Goal: Task Accomplishment & Management: Manage account settings

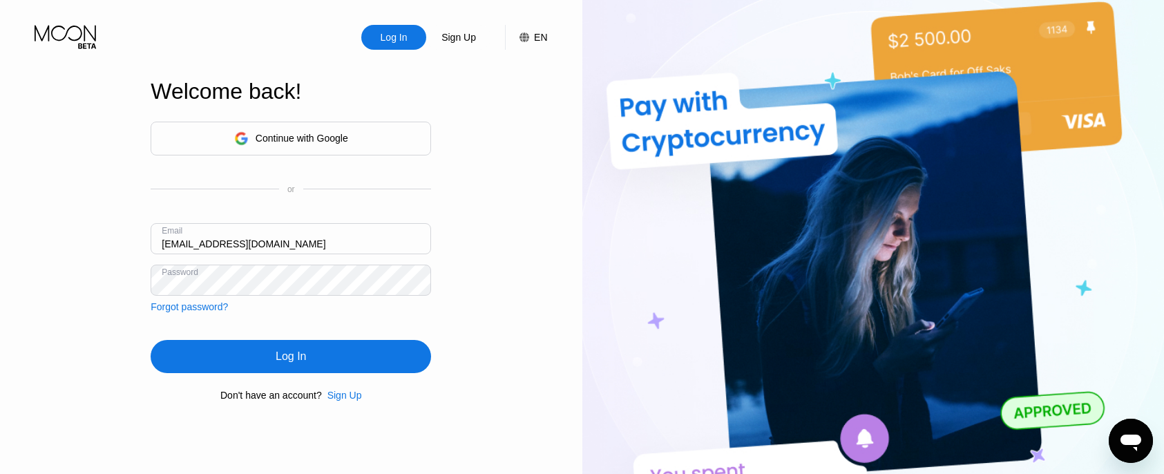
drag, startPoint x: 291, startPoint y: 438, endPoint x: 277, endPoint y: 422, distance: 21.5
click at [291, 437] on div "Welcome back! Continue with Google or Email dippingtacos@proton.me Password For…" at bounding box center [291, 239] width 280 height 521
click at [216, 247] on input "dippingtacos@proton.me" at bounding box center [291, 238] width 280 height 31
click at [216, 246] on input "dippingtacos@proton.me" at bounding box center [291, 238] width 280 height 31
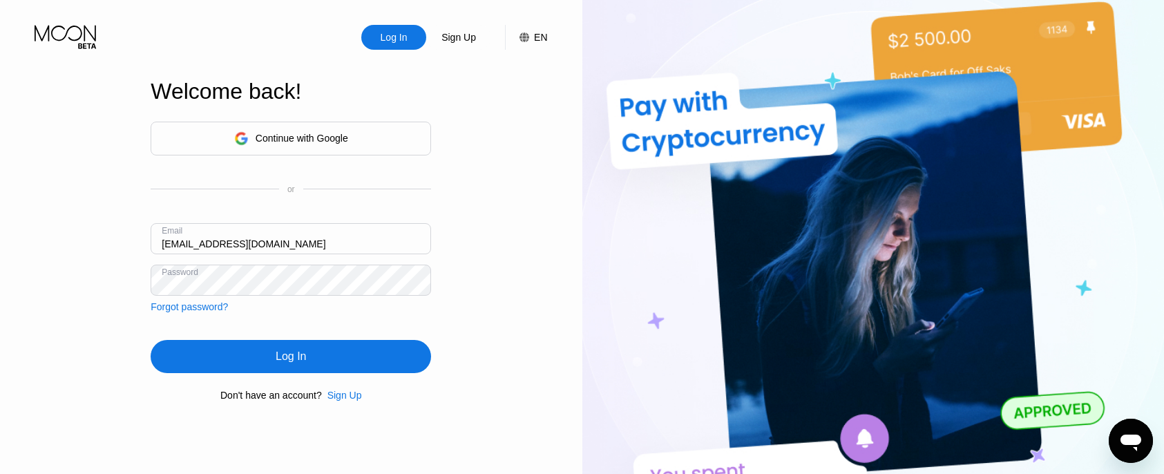
paste input "southeafrica1hub"
type input "[EMAIL_ADDRESS][DOMAIN_NAME]"
click at [179, 458] on div "Welcome back! Continue with Google or Email southeafrica1hub@proton.me Password…" at bounding box center [291, 239] width 280 height 521
click at [198, 276] on div "Password" at bounding box center [291, 280] width 280 height 31
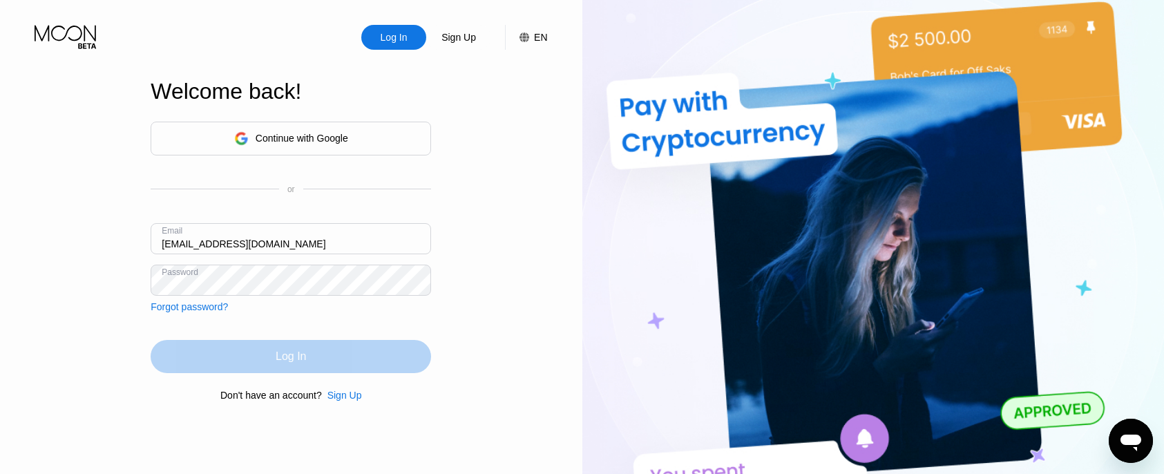
click at [291, 359] on div "Log In" at bounding box center [291, 356] width 30 height 14
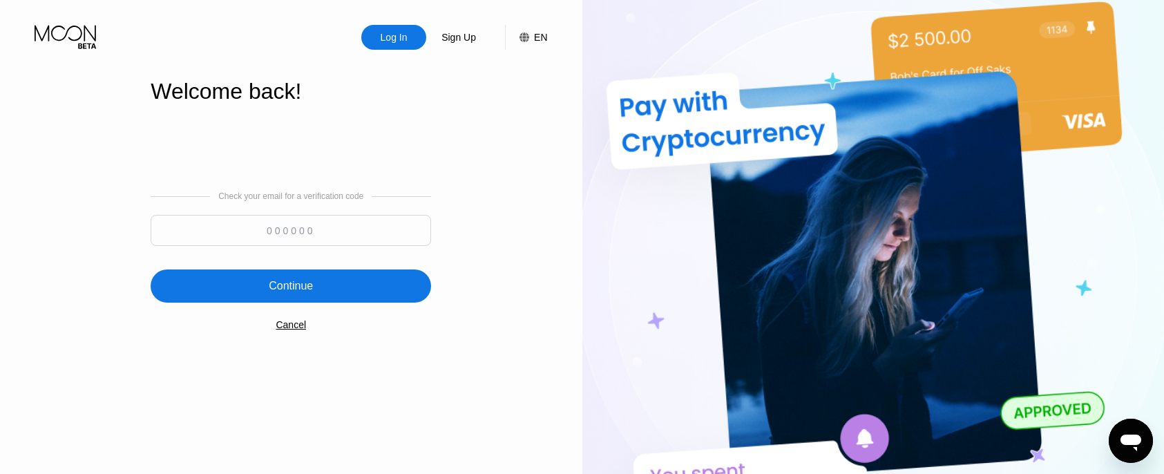
click at [321, 238] on input at bounding box center [291, 230] width 280 height 31
type input "683928"
click at [289, 285] on div "Continue" at bounding box center [291, 286] width 44 height 14
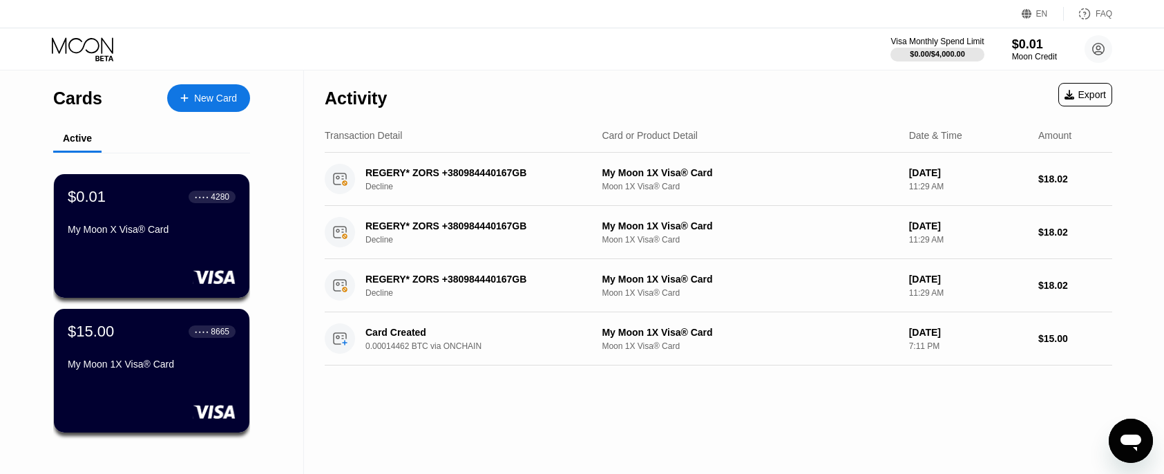
click at [212, 102] on div "New Card" at bounding box center [215, 99] width 43 height 12
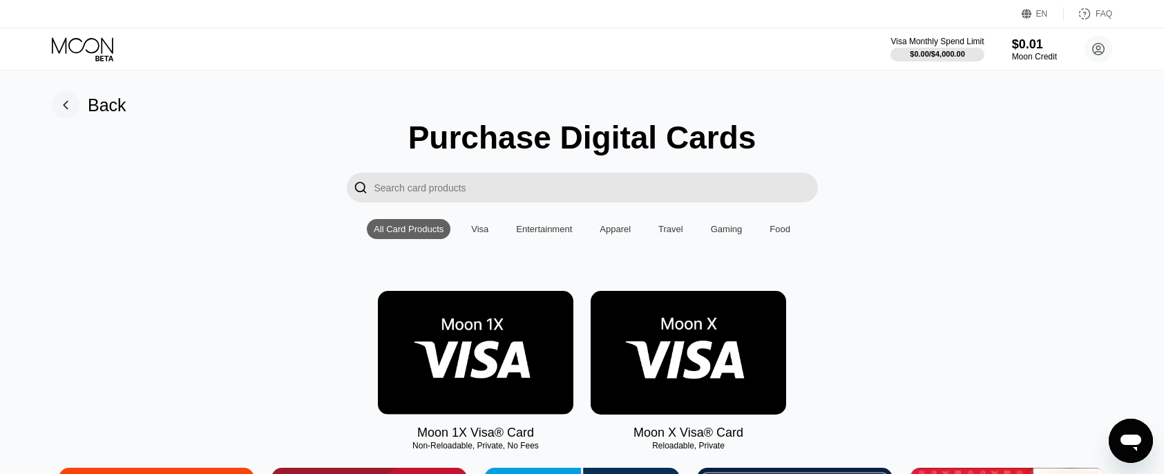
click at [691, 379] on img at bounding box center [688, 353] width 195 height 124
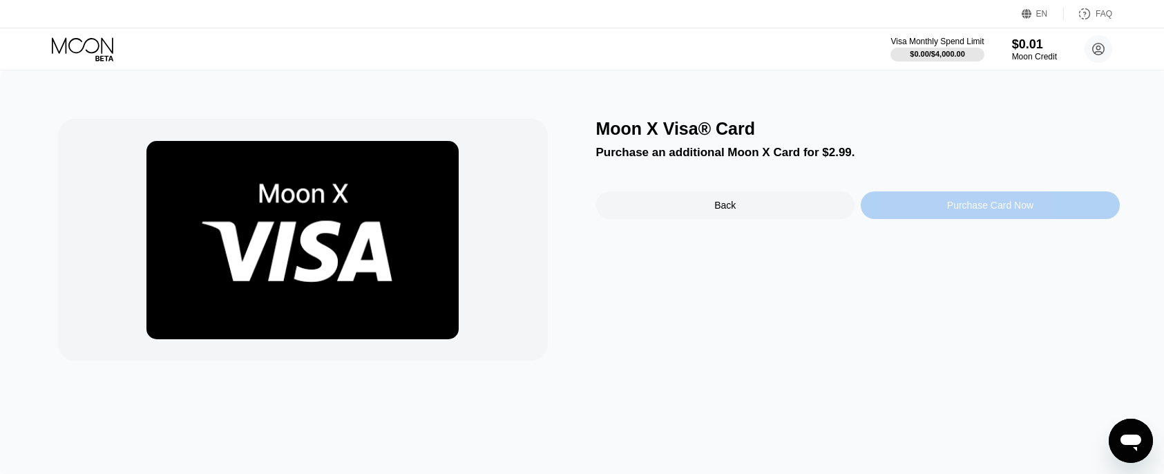
click at [963, 206] on div "Purchase Card Now" at bounding box center [990, 205] width 86 height 11
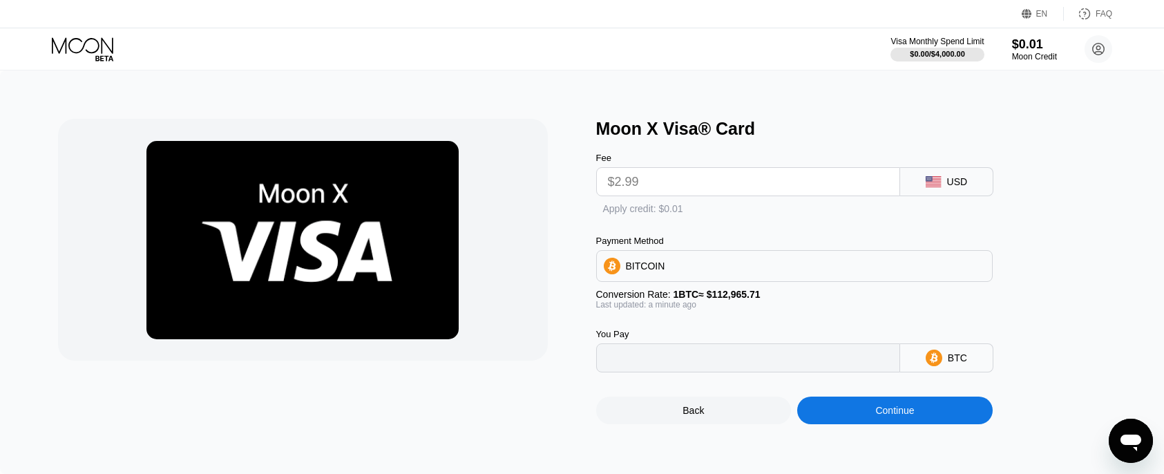
type input "0.00002647"
click at [751, 173] on input "$2.99" at bounding box center [748, 182] width 280 height 28
click at [686, 182] on input "$2.99" at bounding box center [748, 182] width 280 height 28
click at [1024, 108] on div "Moon X Visa® Card Fee $2.99 USD  Apply credit: $0.01 Payment Method BITCOIN Co…" at bounding box center [582, 271] width 1164 height 403
click at [1028, 51] on div "$0.01" at bounding box center [1034, 44] width 46 height 15
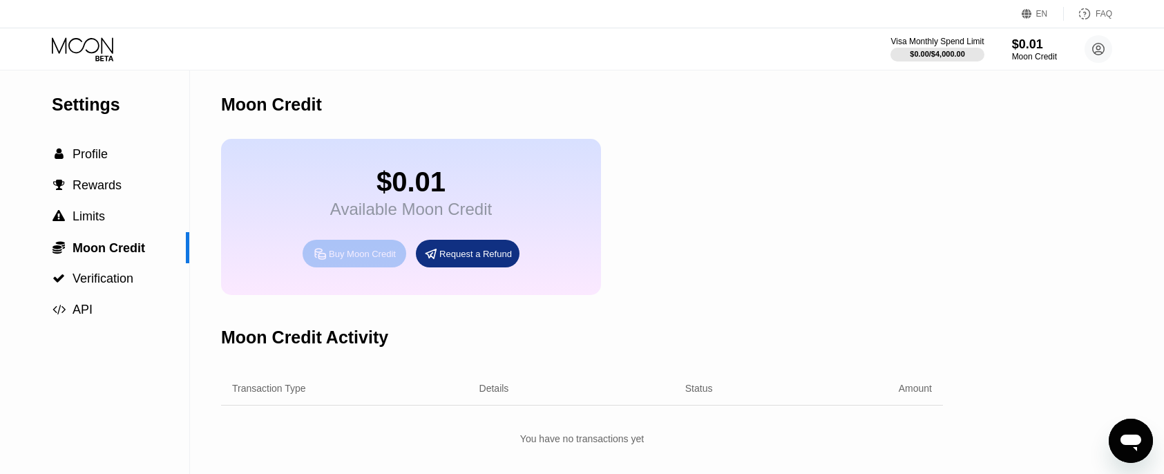
click at [353, 258] on div "Buy Moon Credit" at bounding box center [362, 254] width 67 height 12
type input "0"
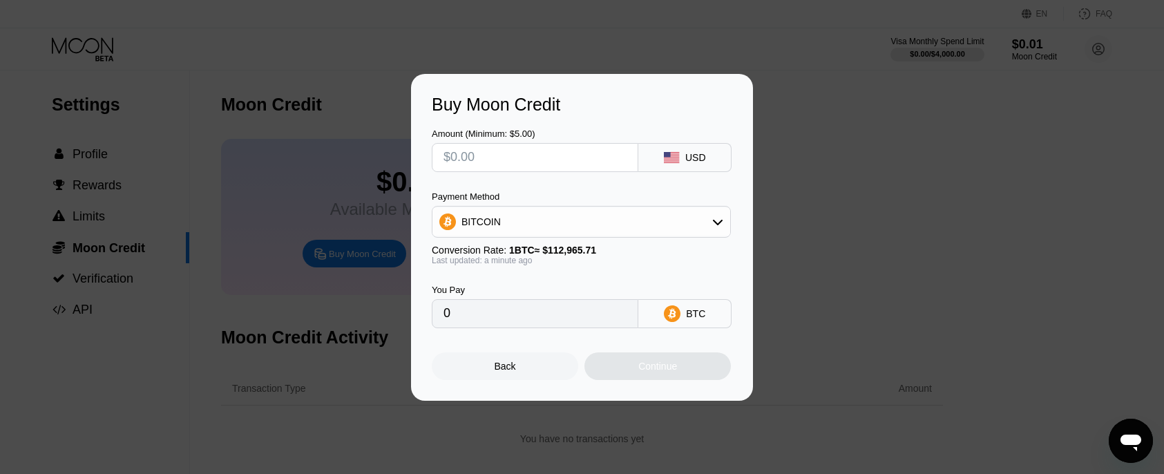
click at [526, 151] on input "text" at bounding box center [534, 158] width 183 height 28
type input "$5"
type input "0.00004427"
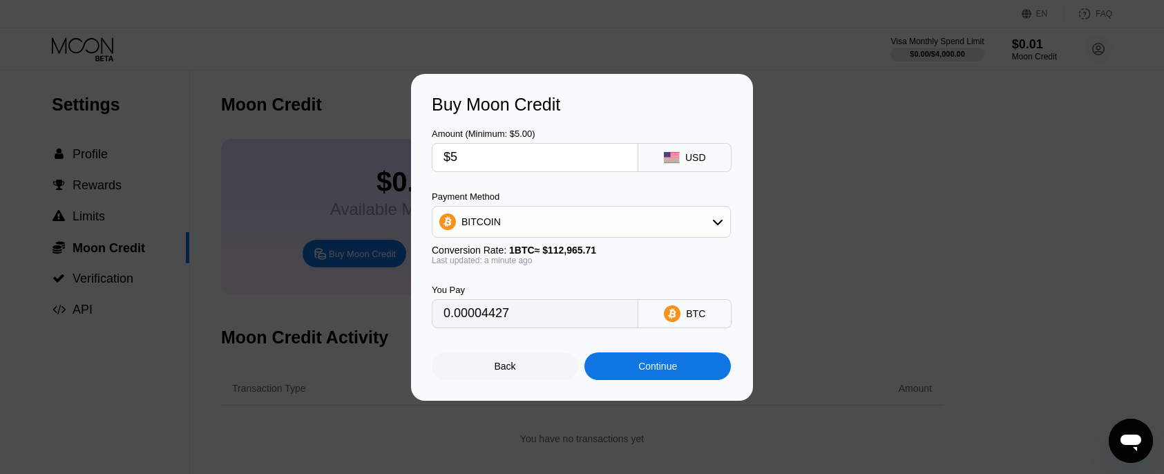
type input "$50"
type input "0.00044262"
type input "$50"
click at [659, 367] on div "Continue" at bounding box center [657, 366] width 39 height 11
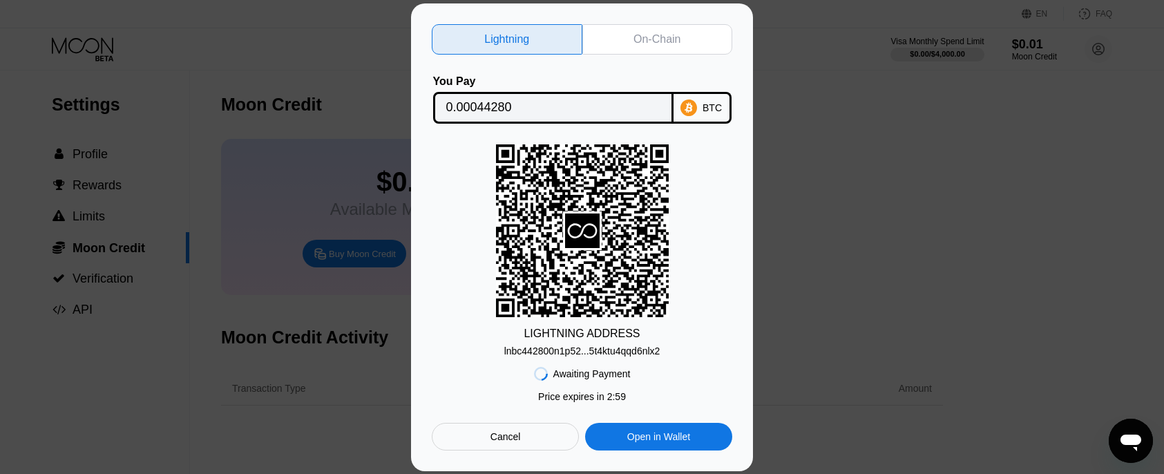
click at [653, 35] on div "On-Chain" at bounding box center [656, 39] width 47 height 14
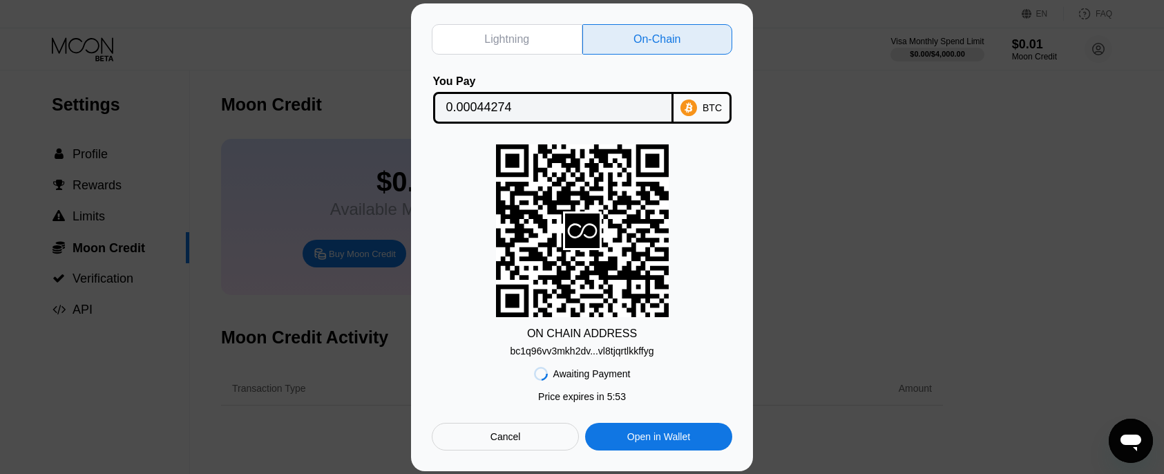
click at [639, 349] on div "bc1q96vv3mkh2dv...vl8tjqrtlkkffyg" at bounding box center [582, 350] width 144 height 11
click at [695, 106] on icon at bounding box center [688, 107] width 17 height 17
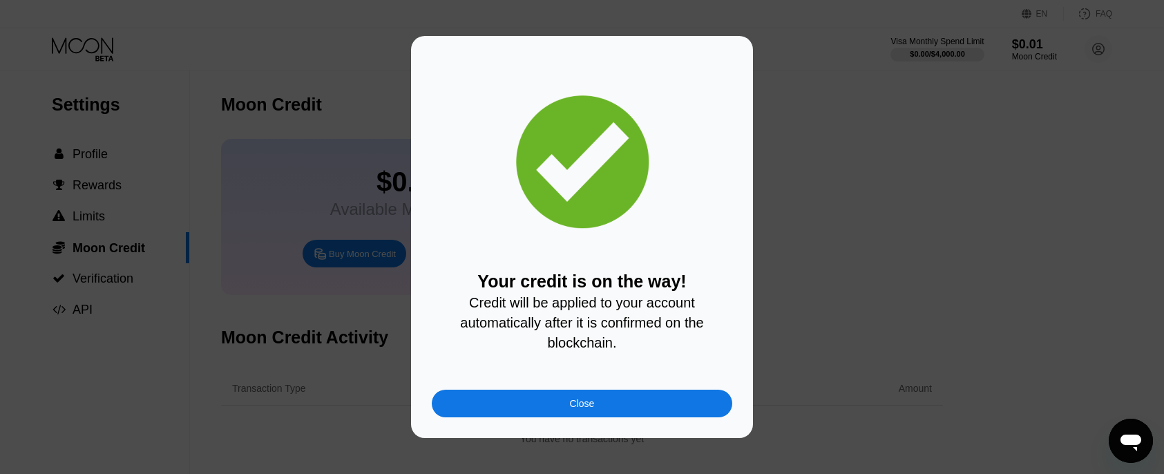
click at [599, 406] on div "Close" at bounding box center [582, 404] width 300 height 28
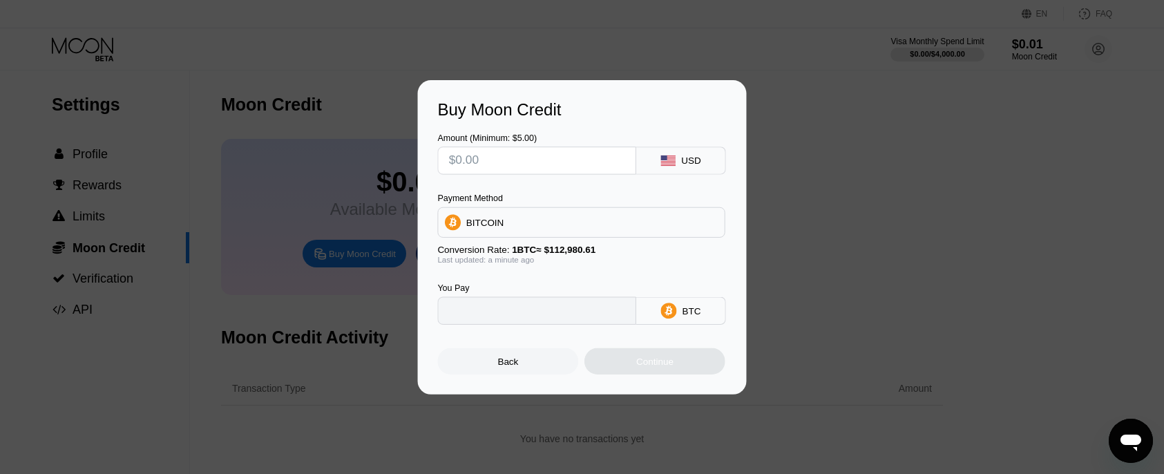
type input "0"
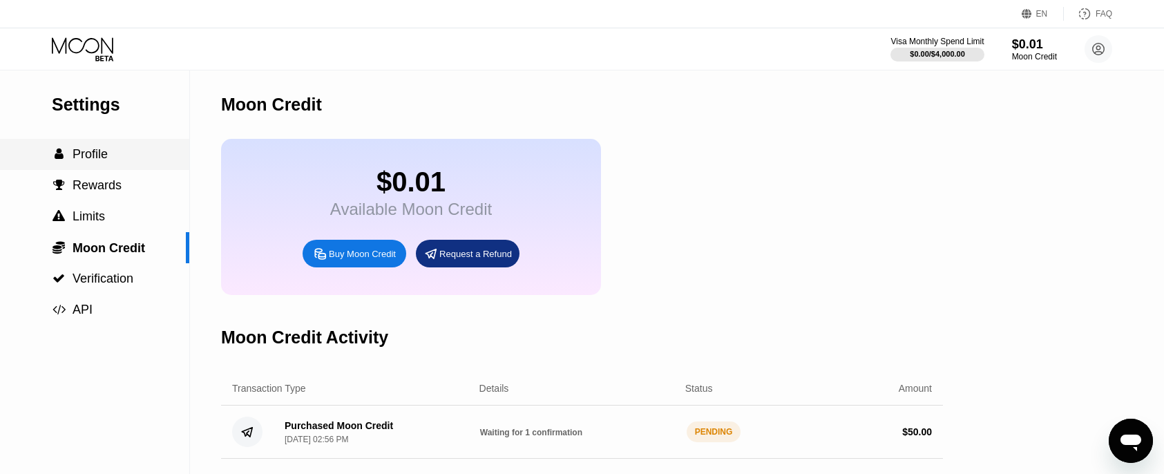
click at [81, 155] on span "Profile" at bounding box center [90, 154] width 35 height 14
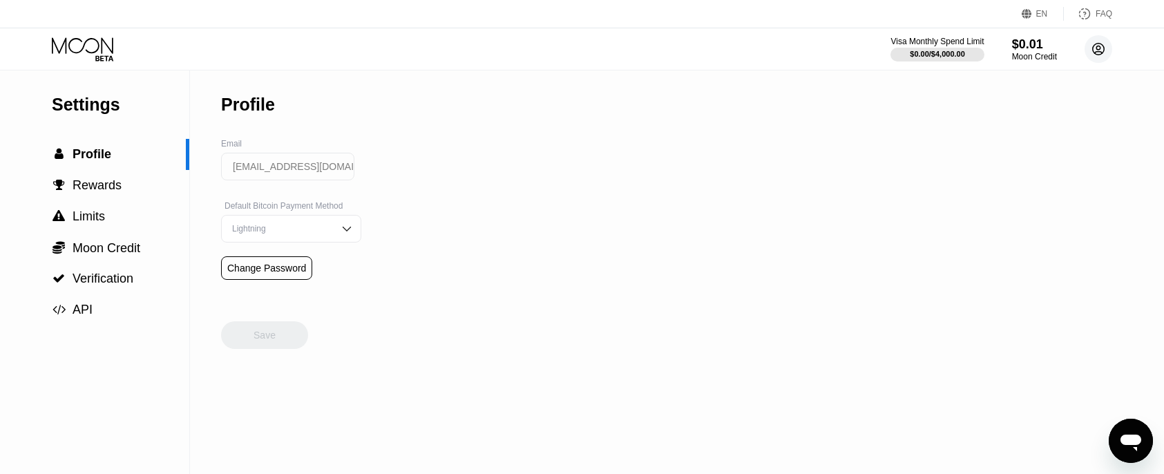
click at [1098, 50] on circle at bounding box center [1098, 49] width 28 height 28
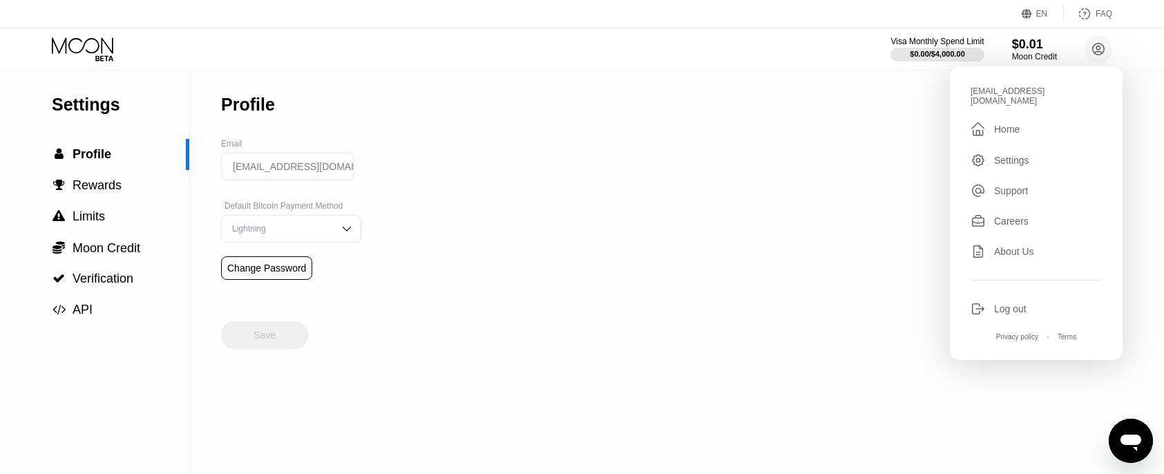
click at [1006, 124] on div "Home" at bounding box center [1007, 129] width 26 height 11
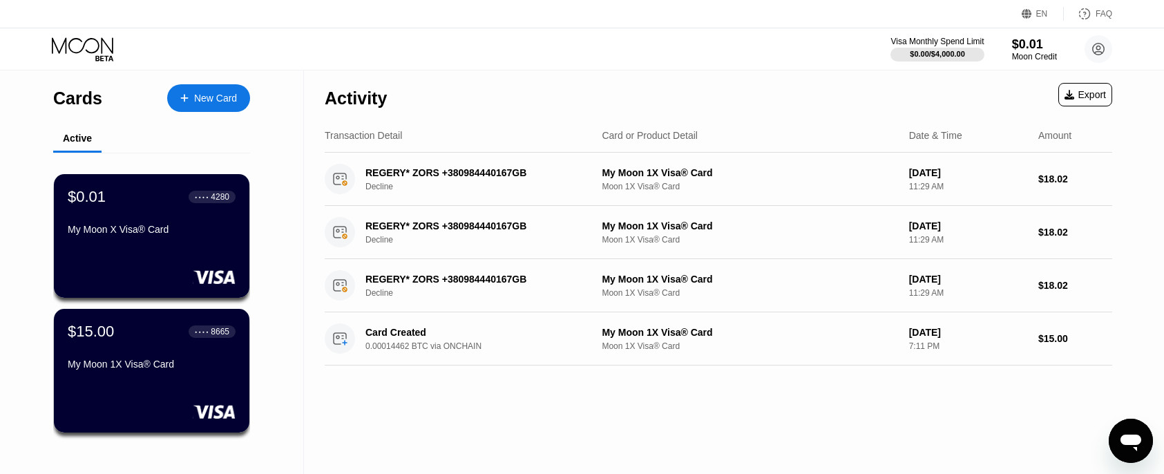
click at [670, 67] on div "Visa Monthly Spend Limit $0.00 / $4,000.00 $0.01 Moon Credit [EMAIL_ADDRESS][DO…" at bounding box center [582, 48] width 1164 height 41
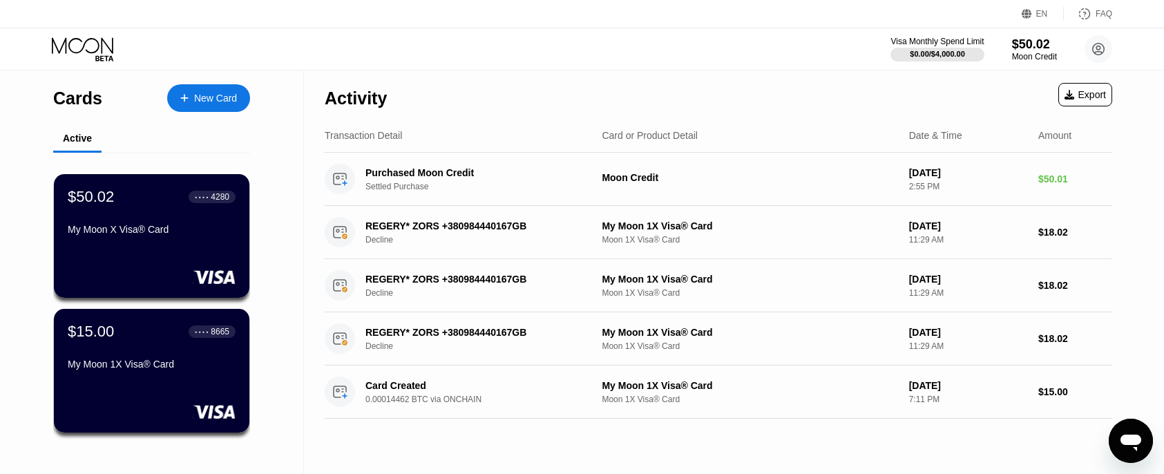
click at [204, 106] on div "New Card" at bounding box center [208, 98] width 83 height 28
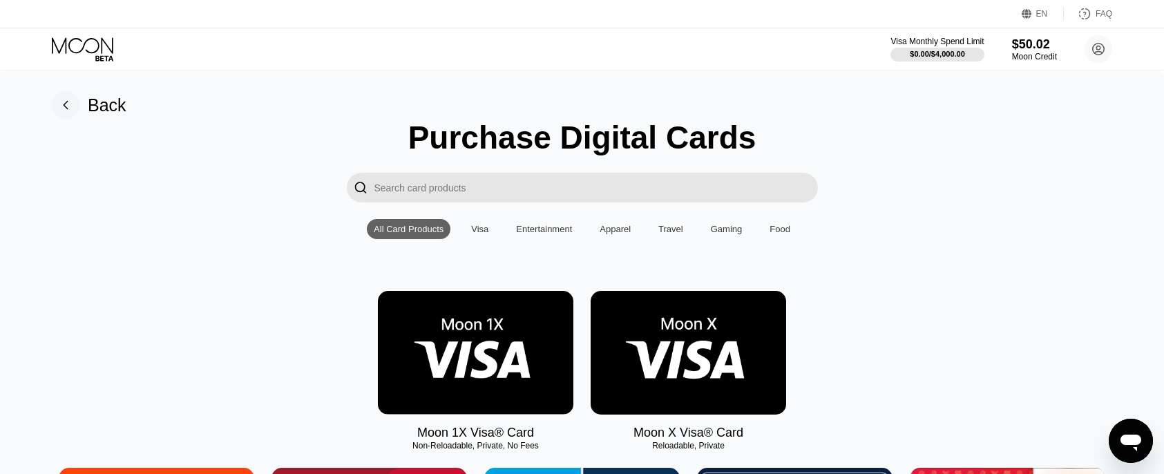
click at [685, 336] on img at bounding box center [688, 353] width 195 height 124
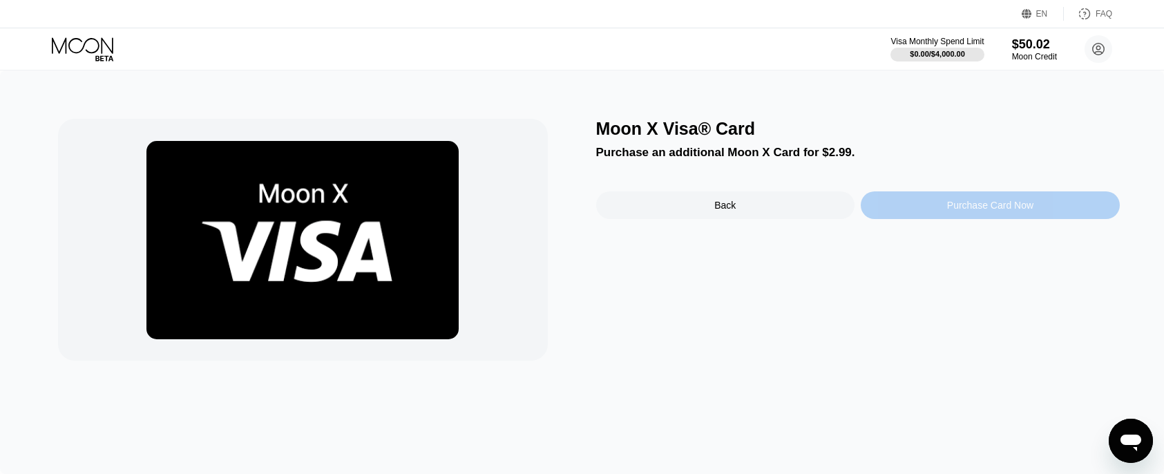
click at [951, 209] on div "Purchase Card Now" at bounding box center [990, 205] width 86 height 11
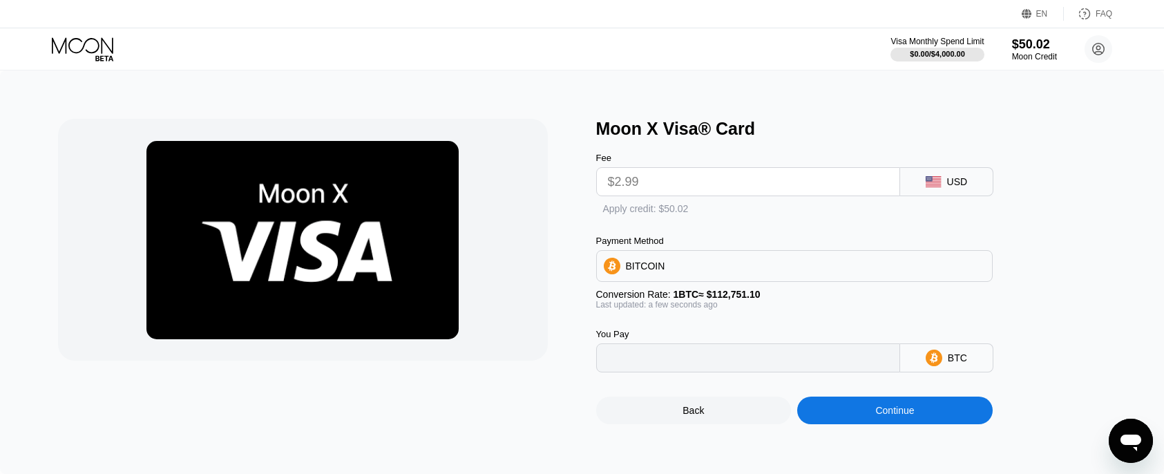
type input "0.00002652"
click at [728, 180] on input "$2.99" at bounding box center [748, 182] width 280 height 28
click at [1030, 46] on div "$50.02" at bounding box center [1034, 44] width 46 height 15
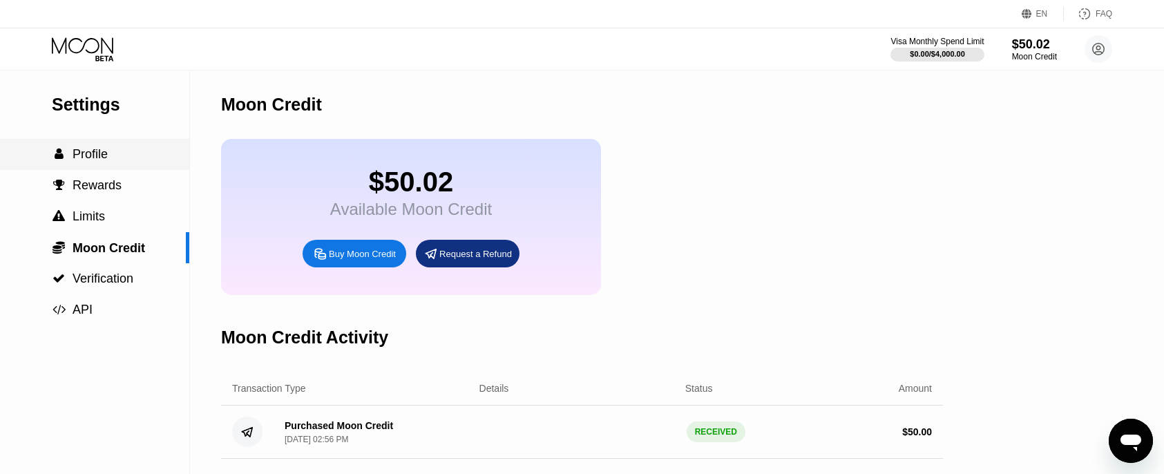
click at [90, 151] on span "Profile" at bounding box center [90, 154] width 35 height 14
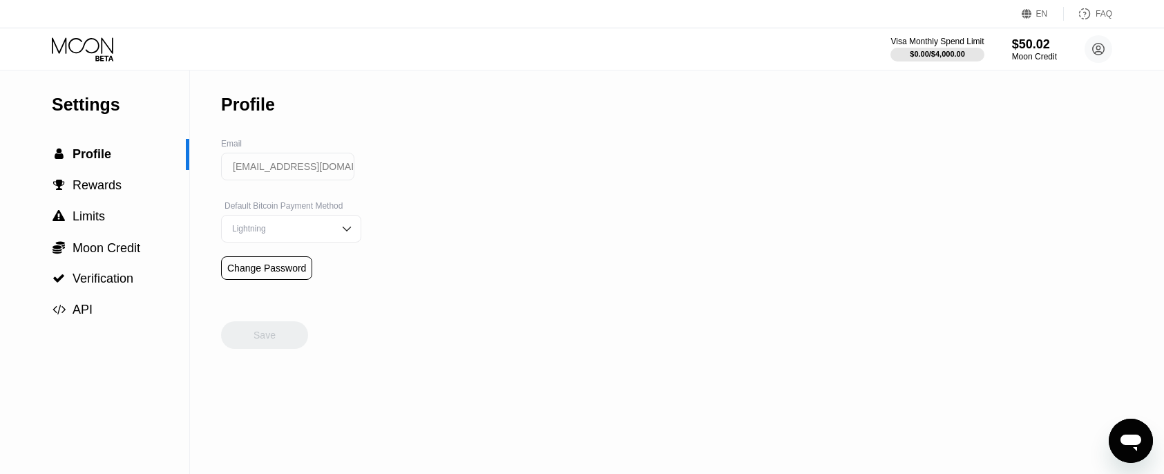
click at [81, 102] on div "Settings" at bounding box center [120, 105] width 137 height 20
click at [67, 55] on icon at bounding box center [84, 49] width 64 height 24
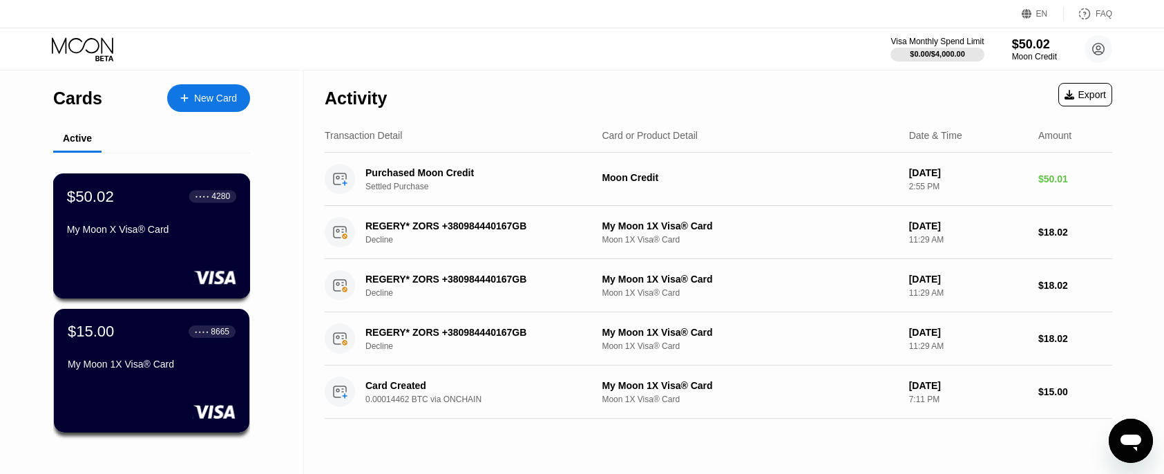
click at [151, 227] on div "My Moon X Visa® Card" at bounding box center [151, 229] width 169 height 11
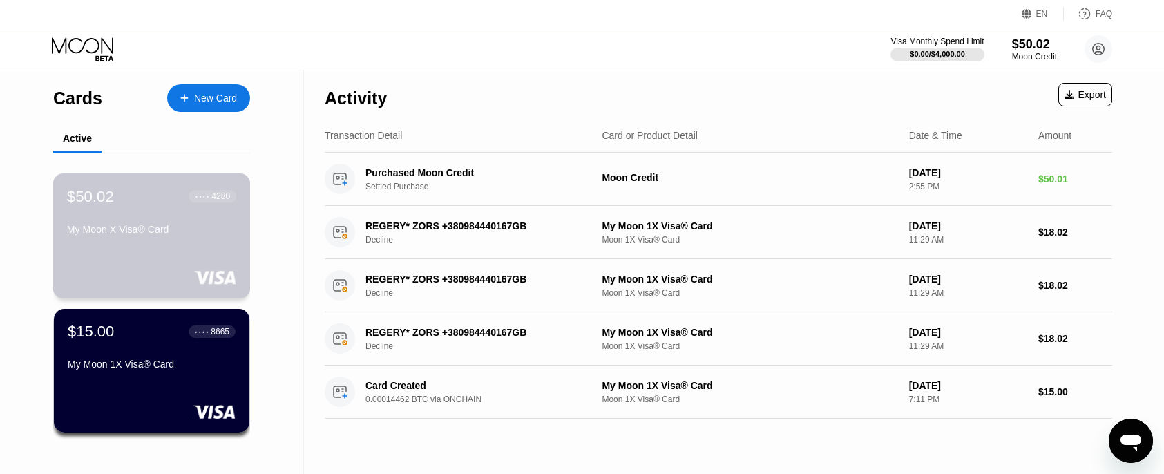
click at [162, 234] on div "My Moon X Visa® Card" at bounding box center [151, 229] width 169 height 11
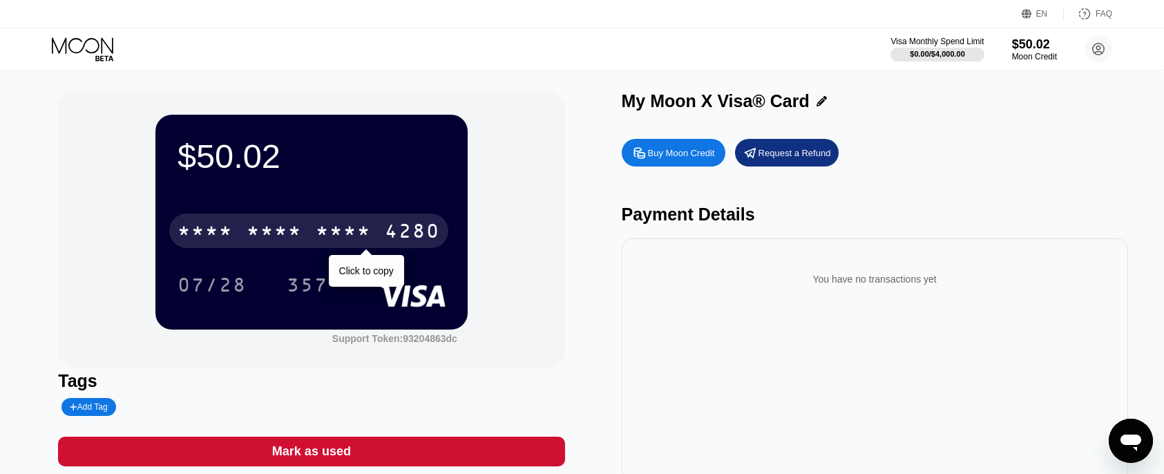
click at [291, 236] on div "* * * *" at bounding box center [274, 233] width 55 height 22
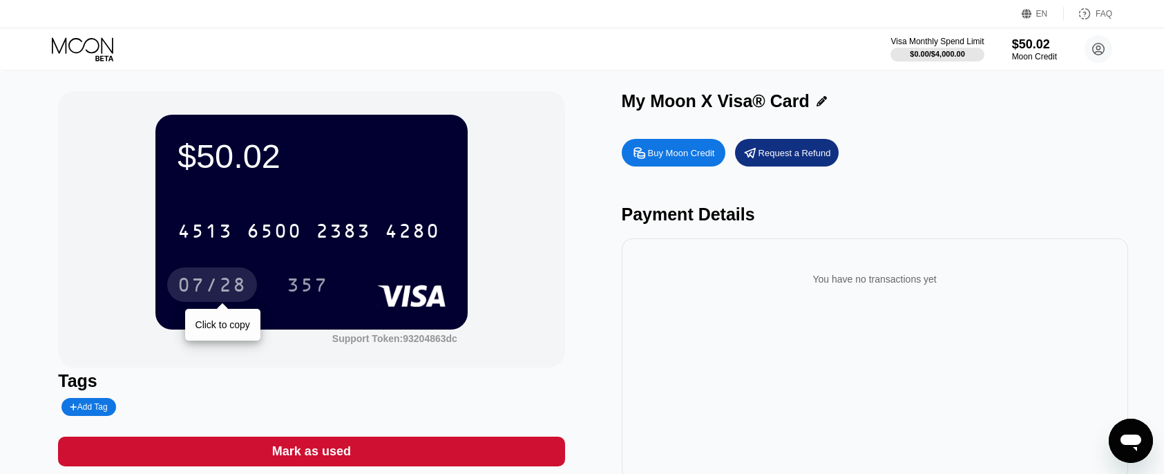
click at [221, 284] on div "07/28" at bounding box center [211, 287] width 69 height 22
